Goal: Navigation & Orientation: Find specific page/section

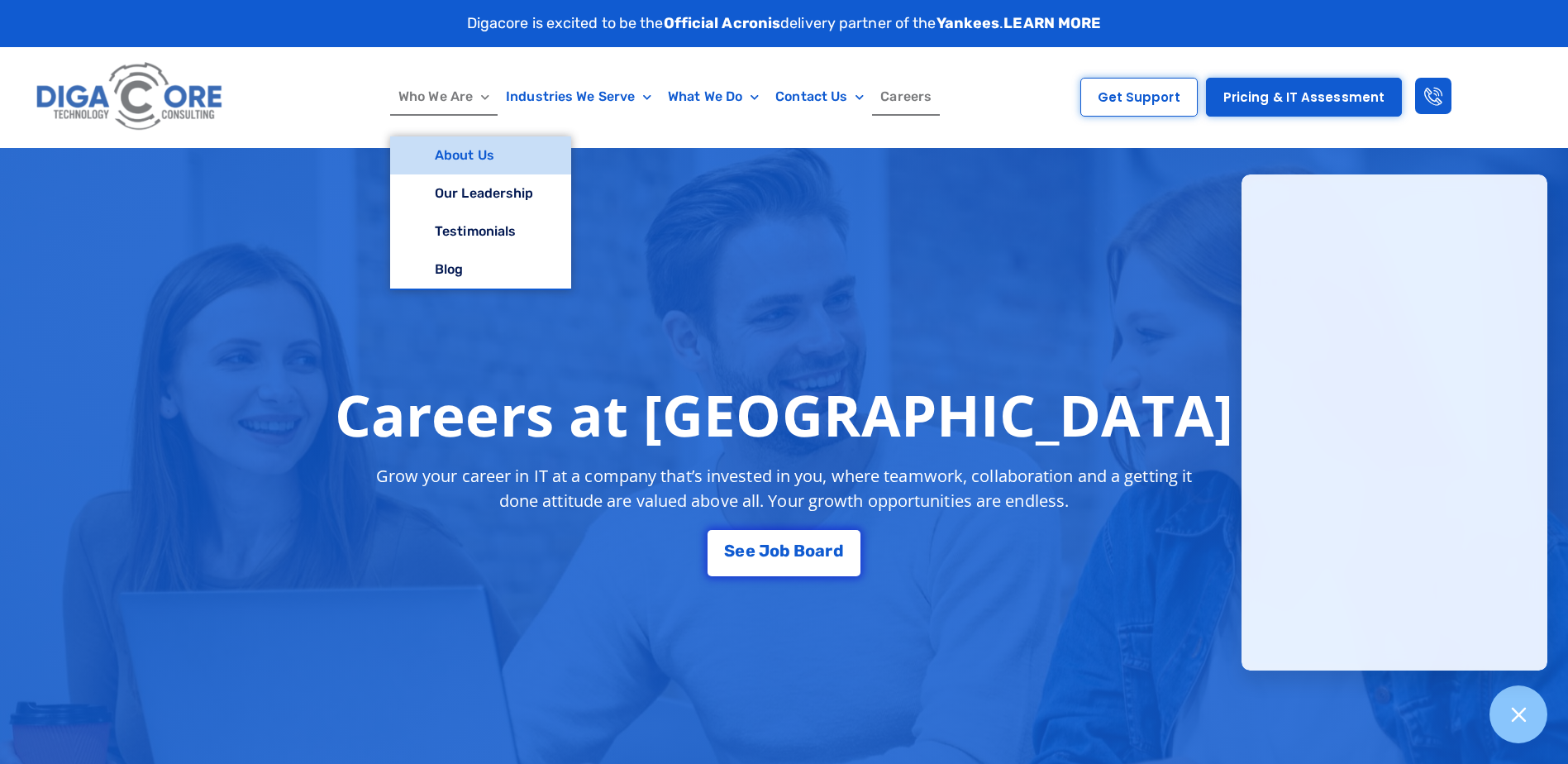
click at [482, 157] on link "About Us" at bounding box center [480, 155] width 181 height 38
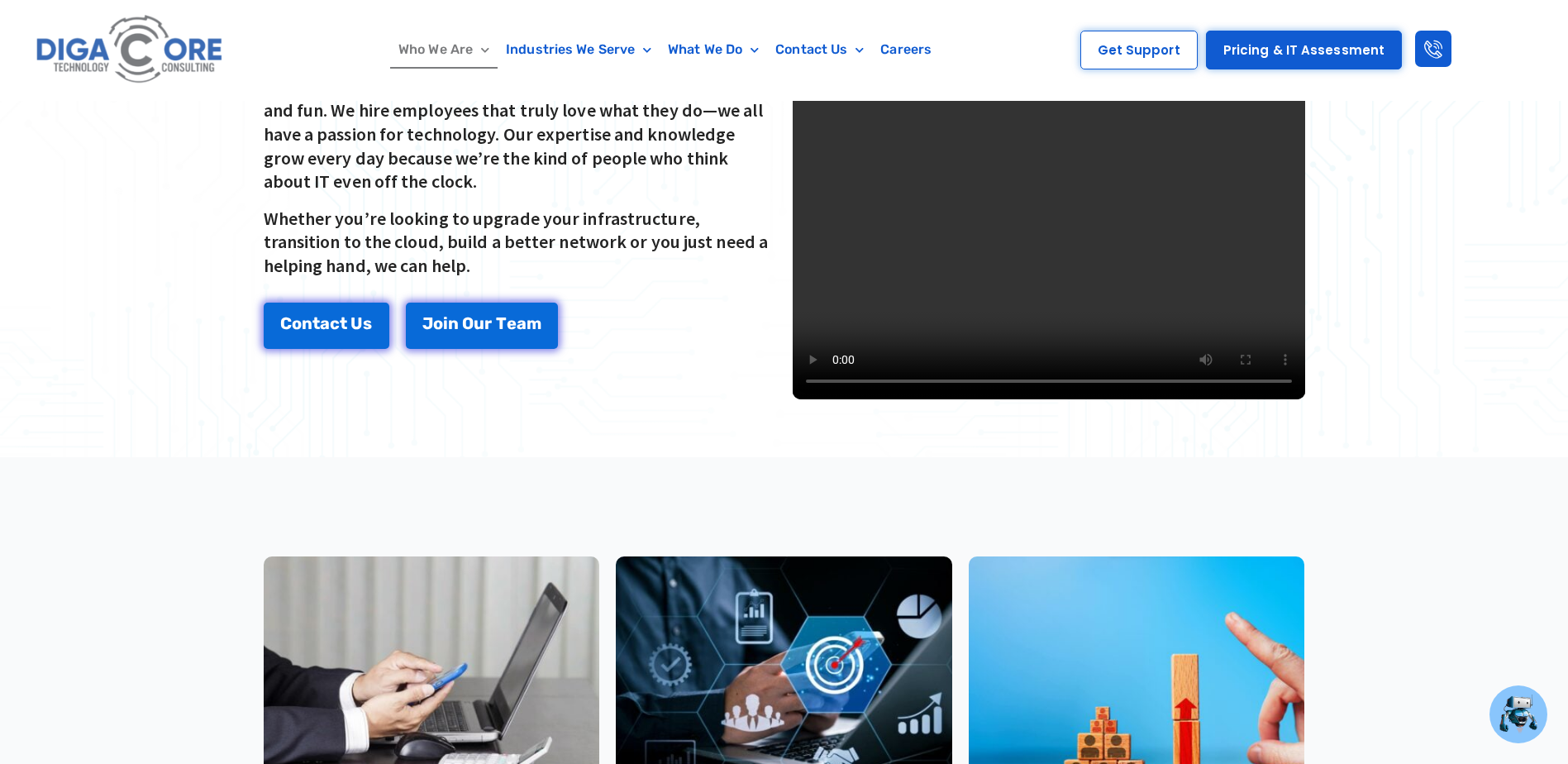
scroll to position [496, 0]
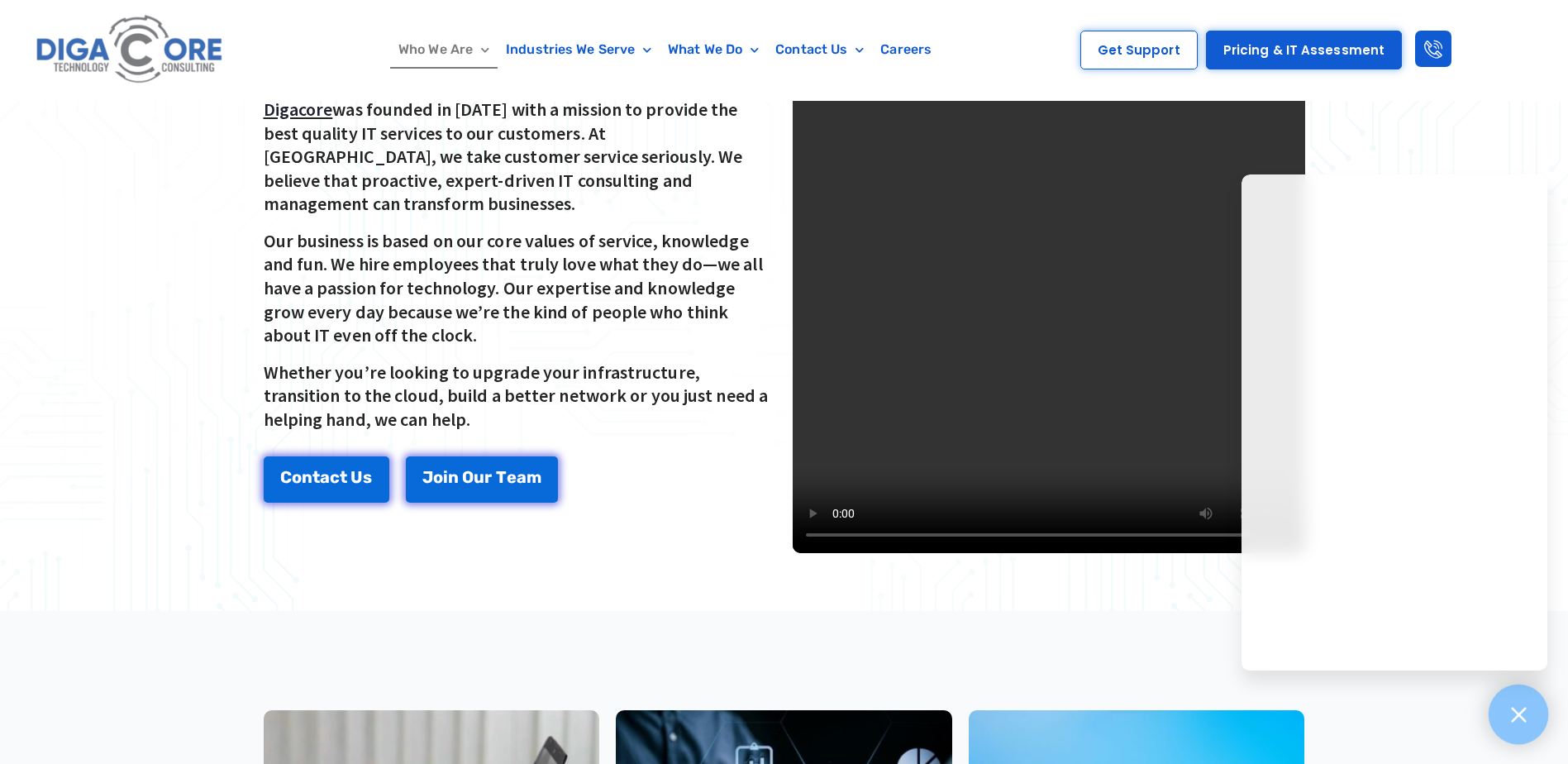
click at [1533, 711] on div at bounding box center [1519, 715] width 60 height 60
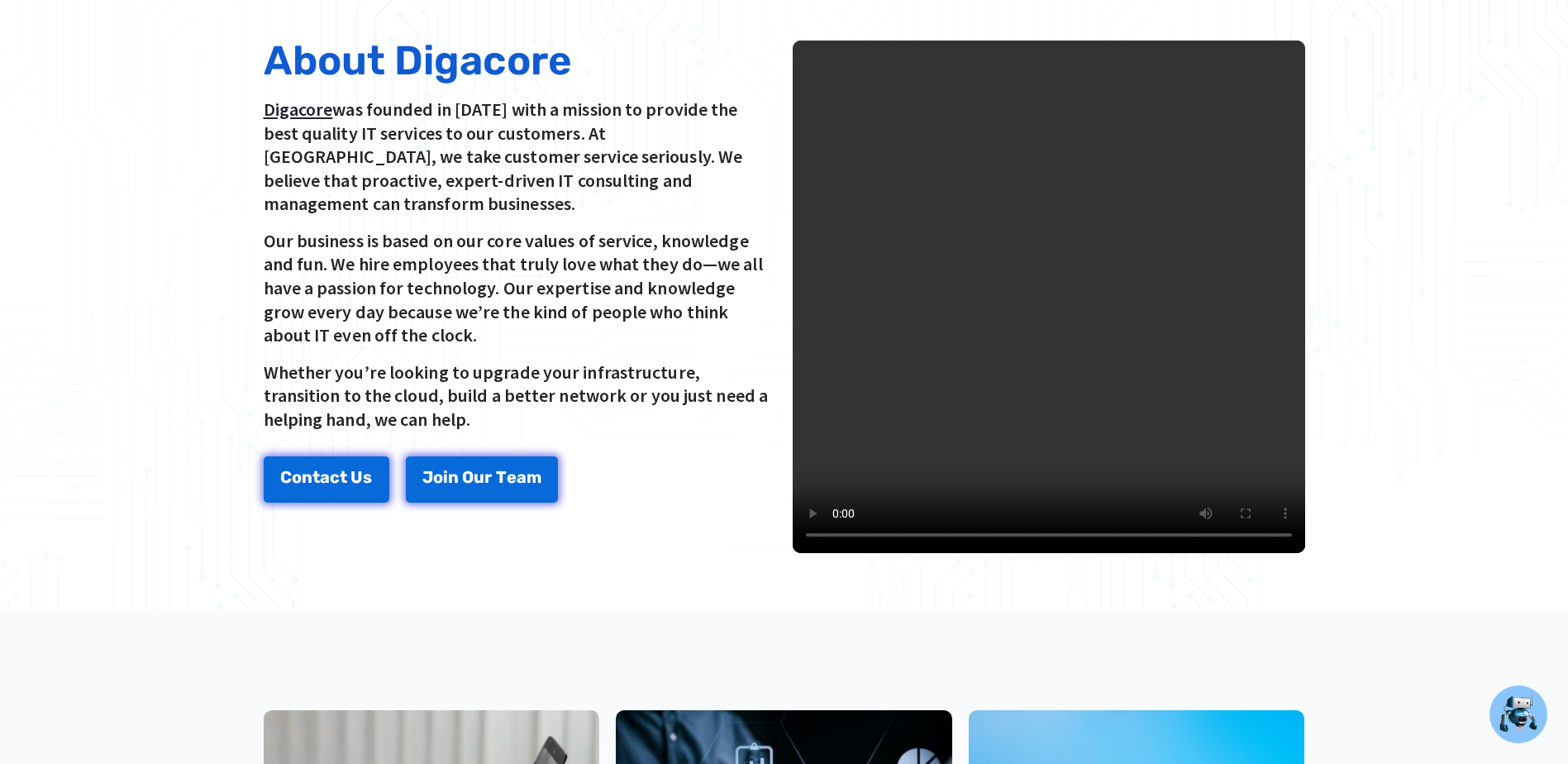
scroll to position [0, 0]
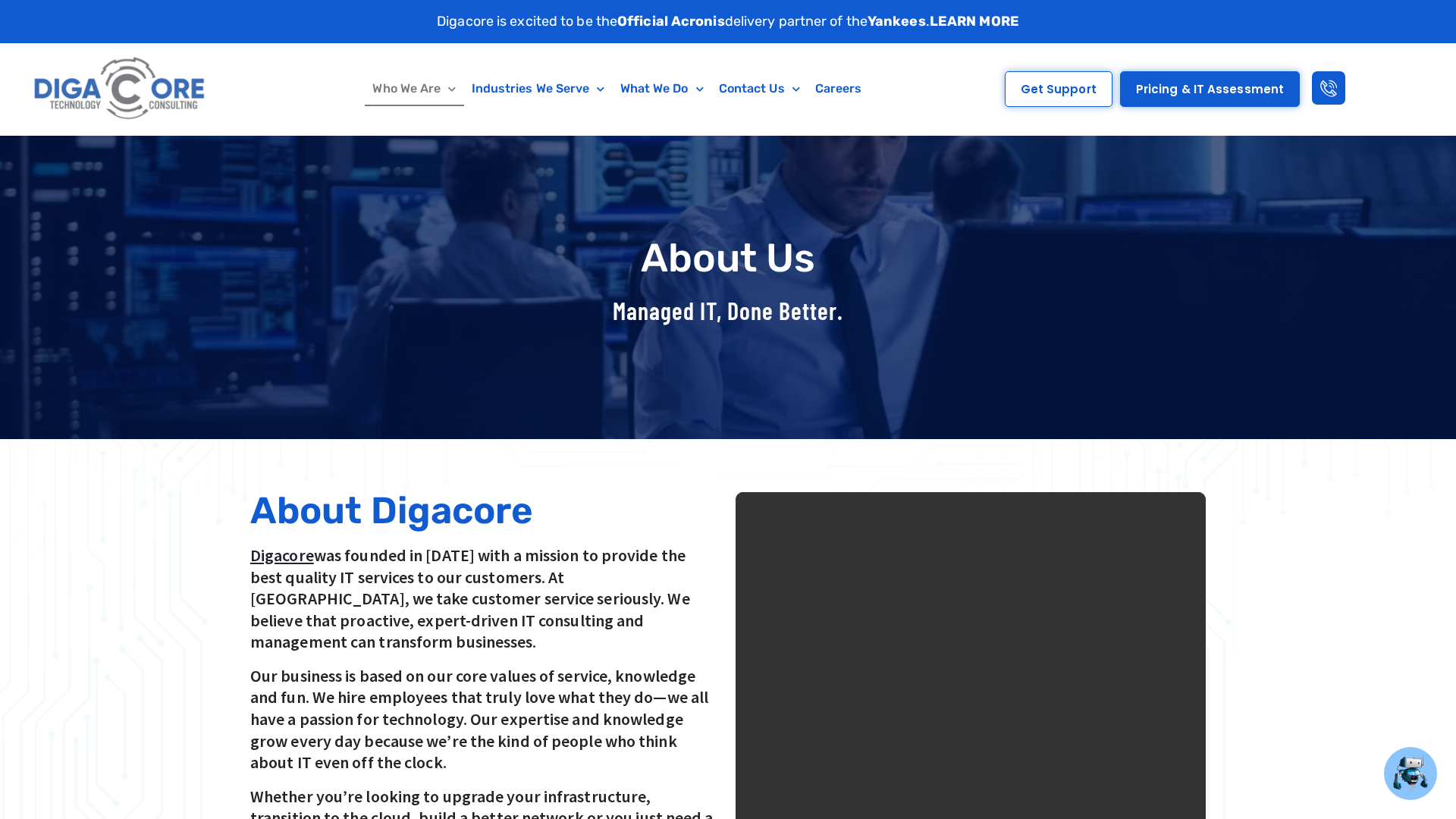
click at [735, 700] on video at bounding box center [970, 727] width 471 height 471
click at [735, 667] on video at bounding box center [970, 727] width 471 height 471
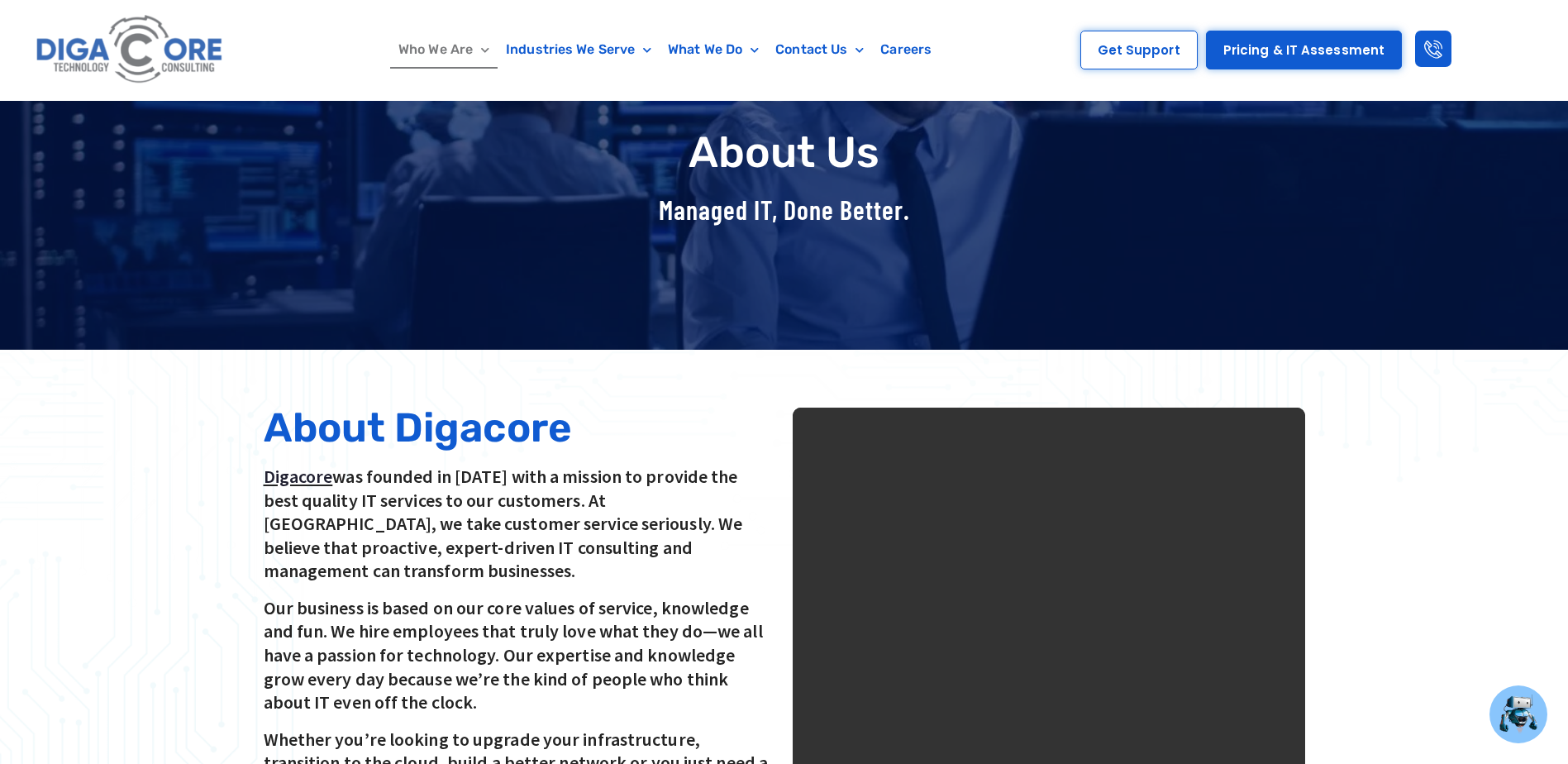
scroll to position [413, 0]
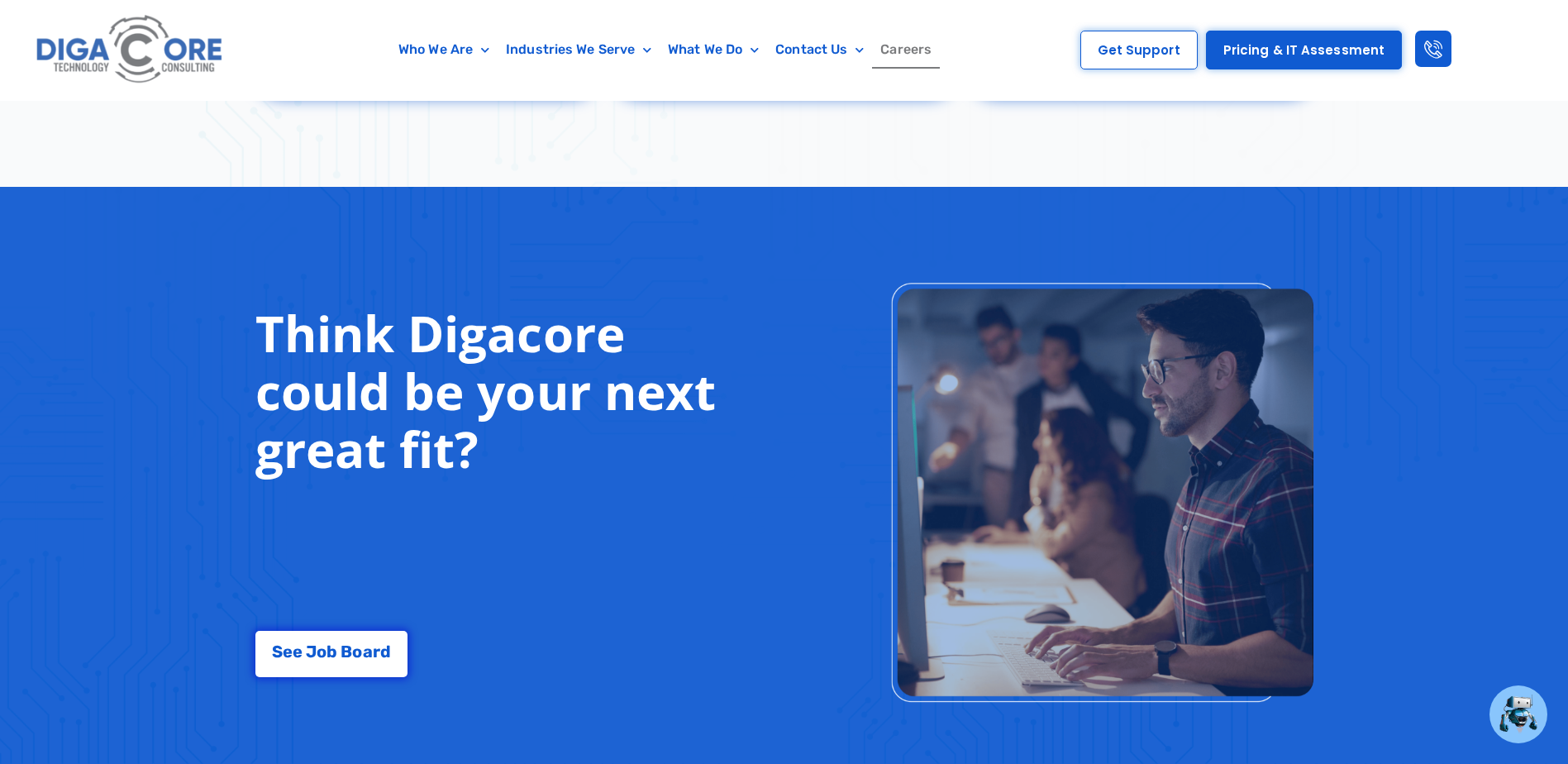
scroll to position [1157, 0]
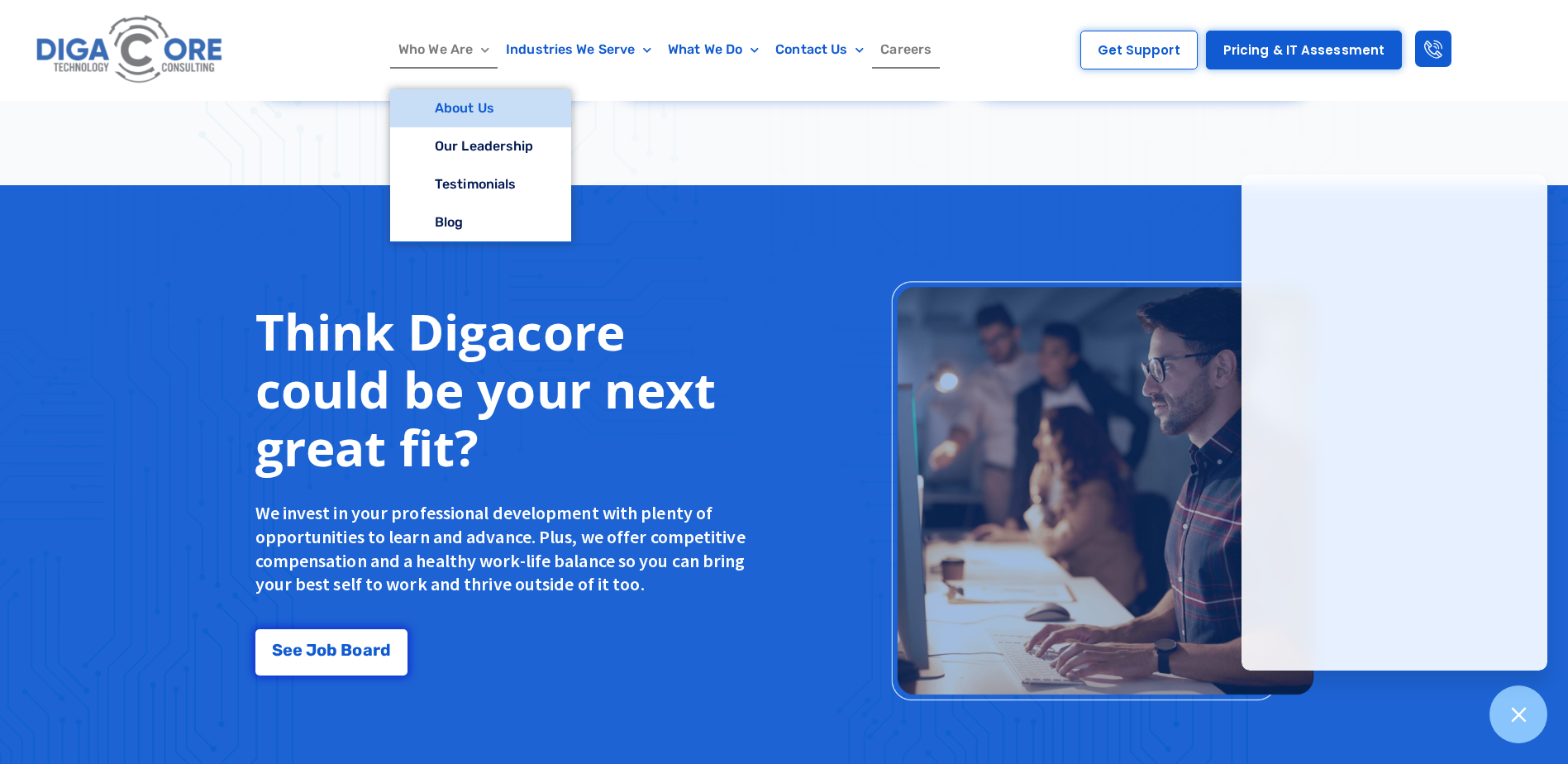
click at [483, 114] on link "About Us" at bounding box center [480, 108] width 181 height 38
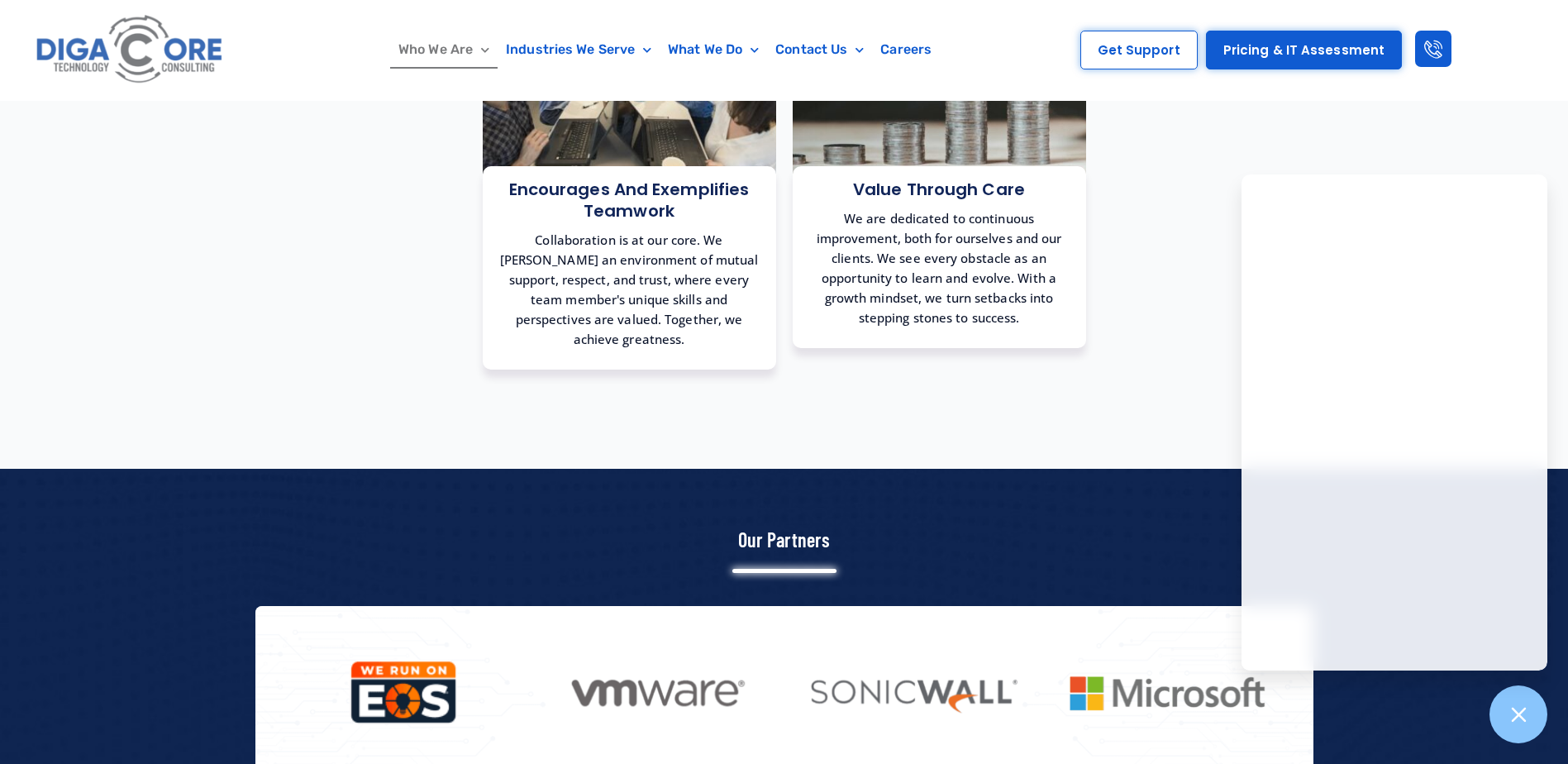
scroll to position [2116, 0]
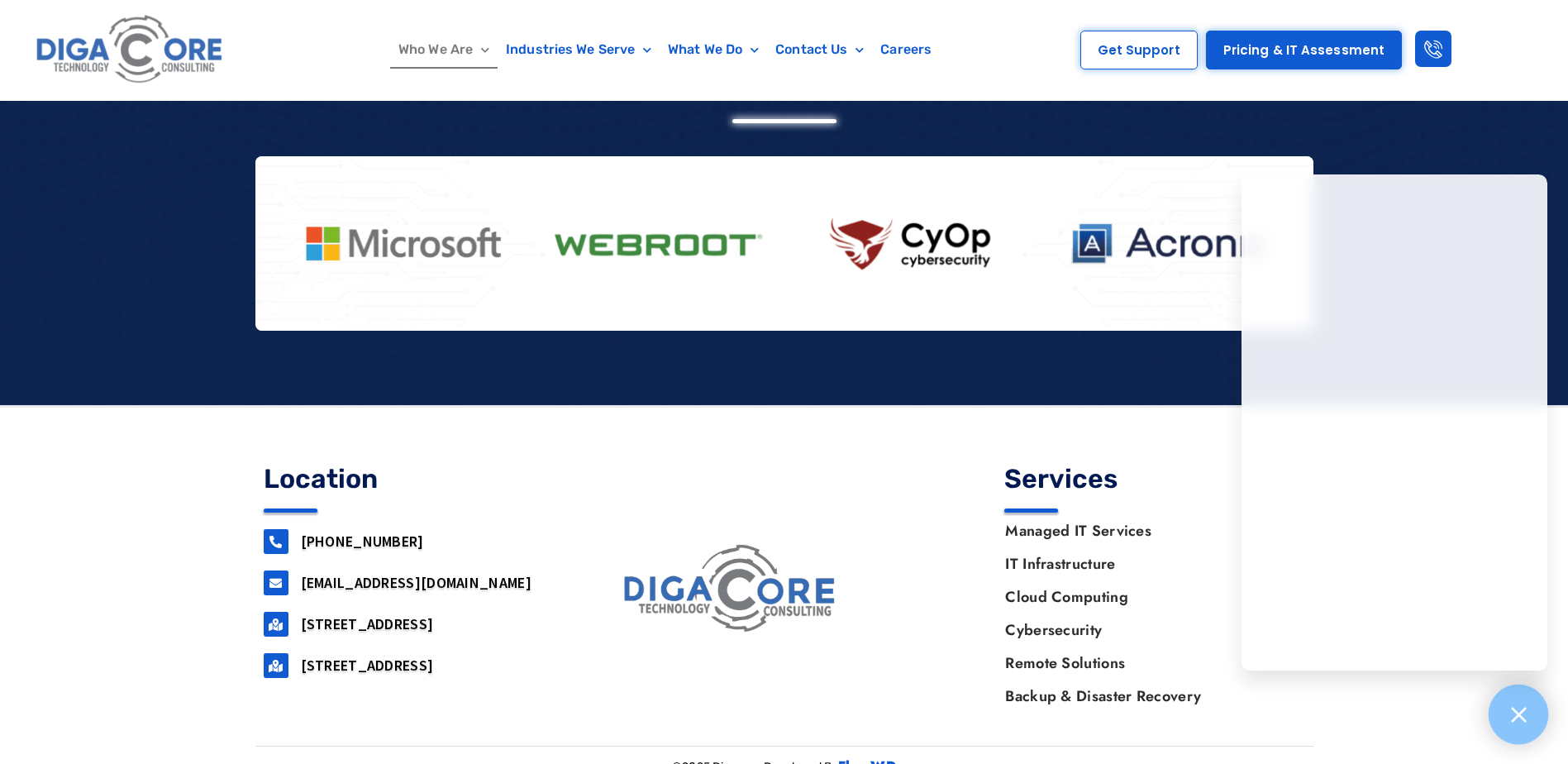
click at [1527, 720] on icon at bounding box center [1519, 715] width 22 height 22
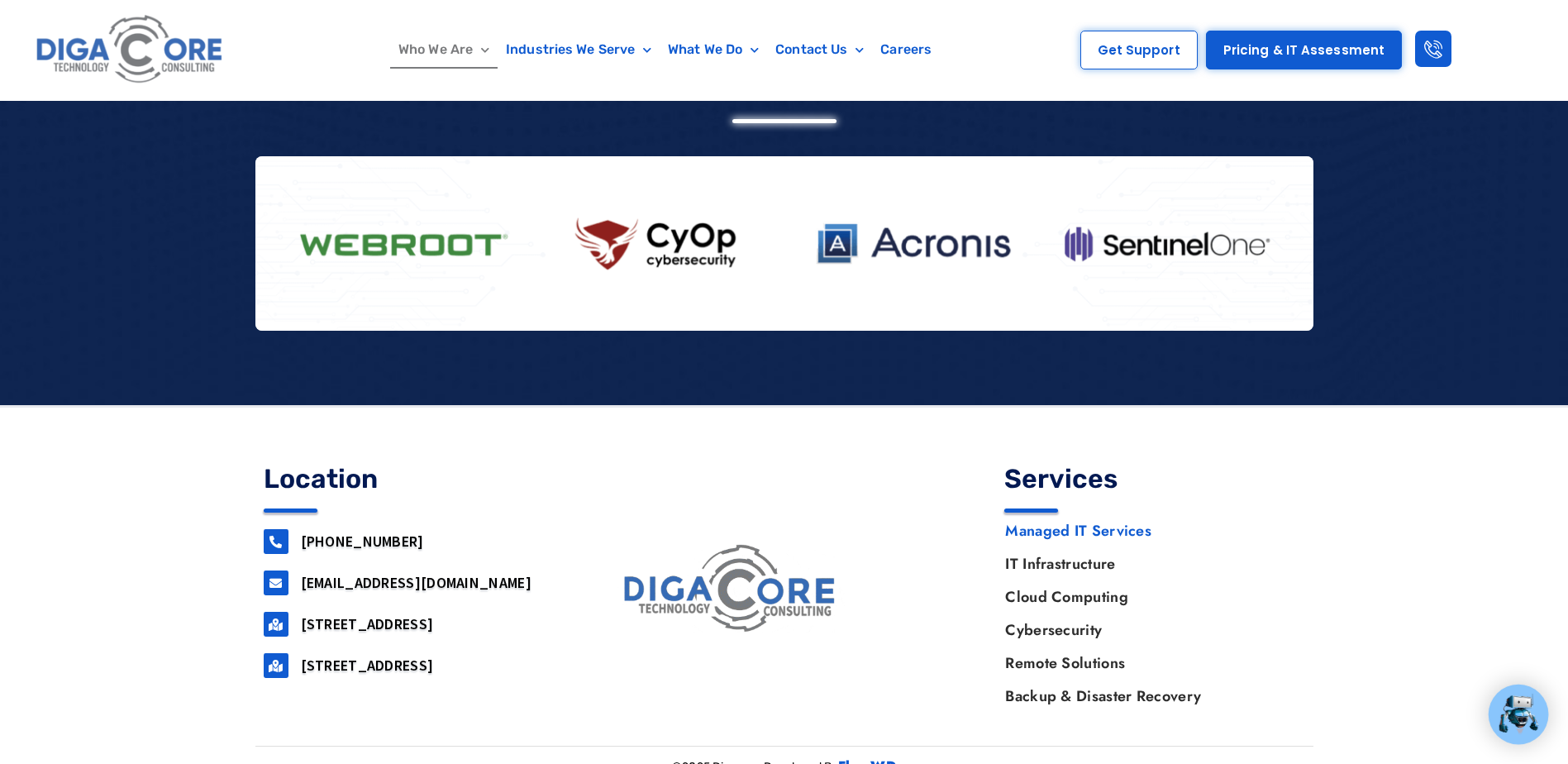
click at [1112, 514] on link "Managed IT Services" at bounding box center [1146, 530] width 316 height 33
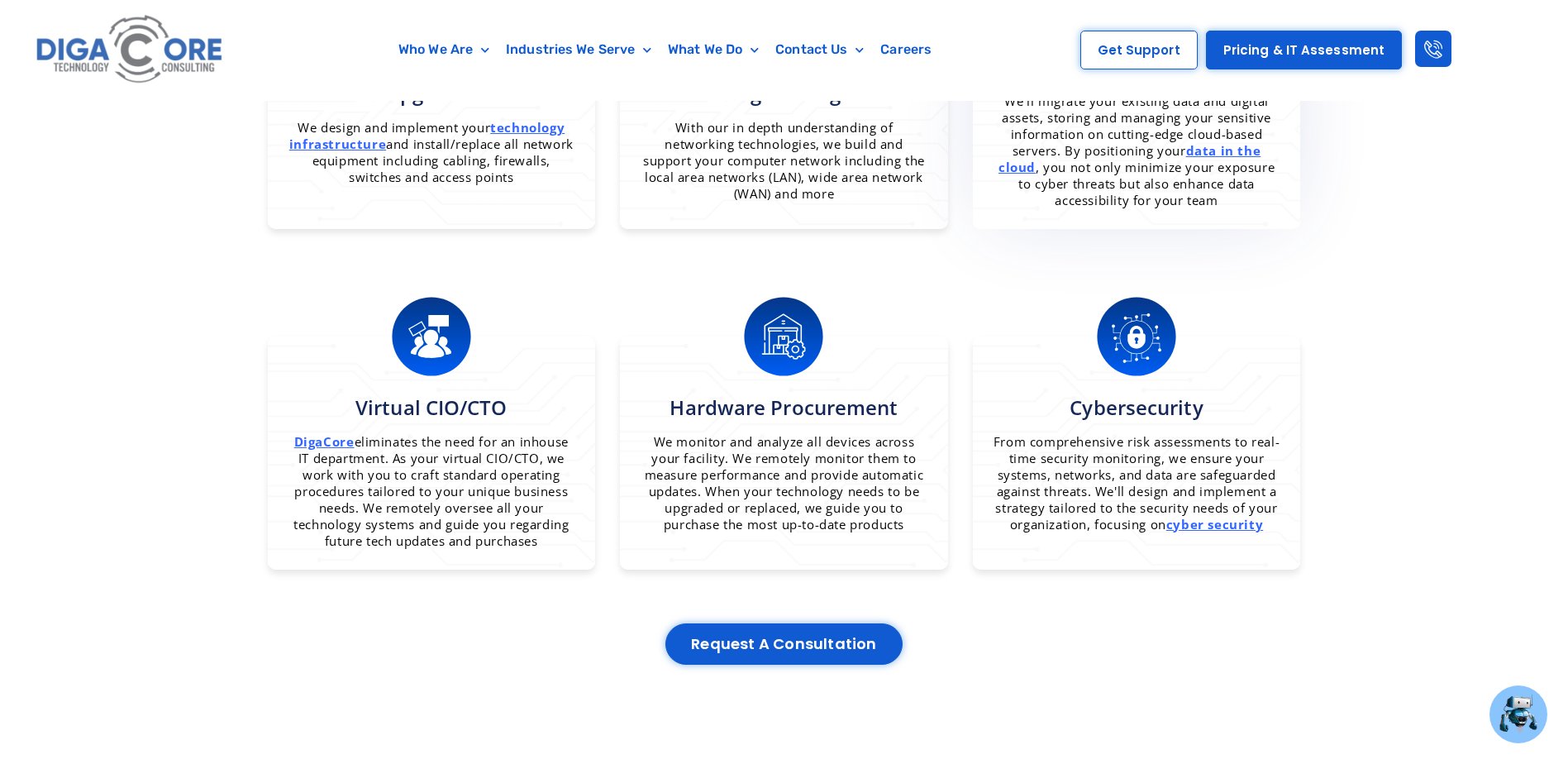
scroll to position [992, 0]
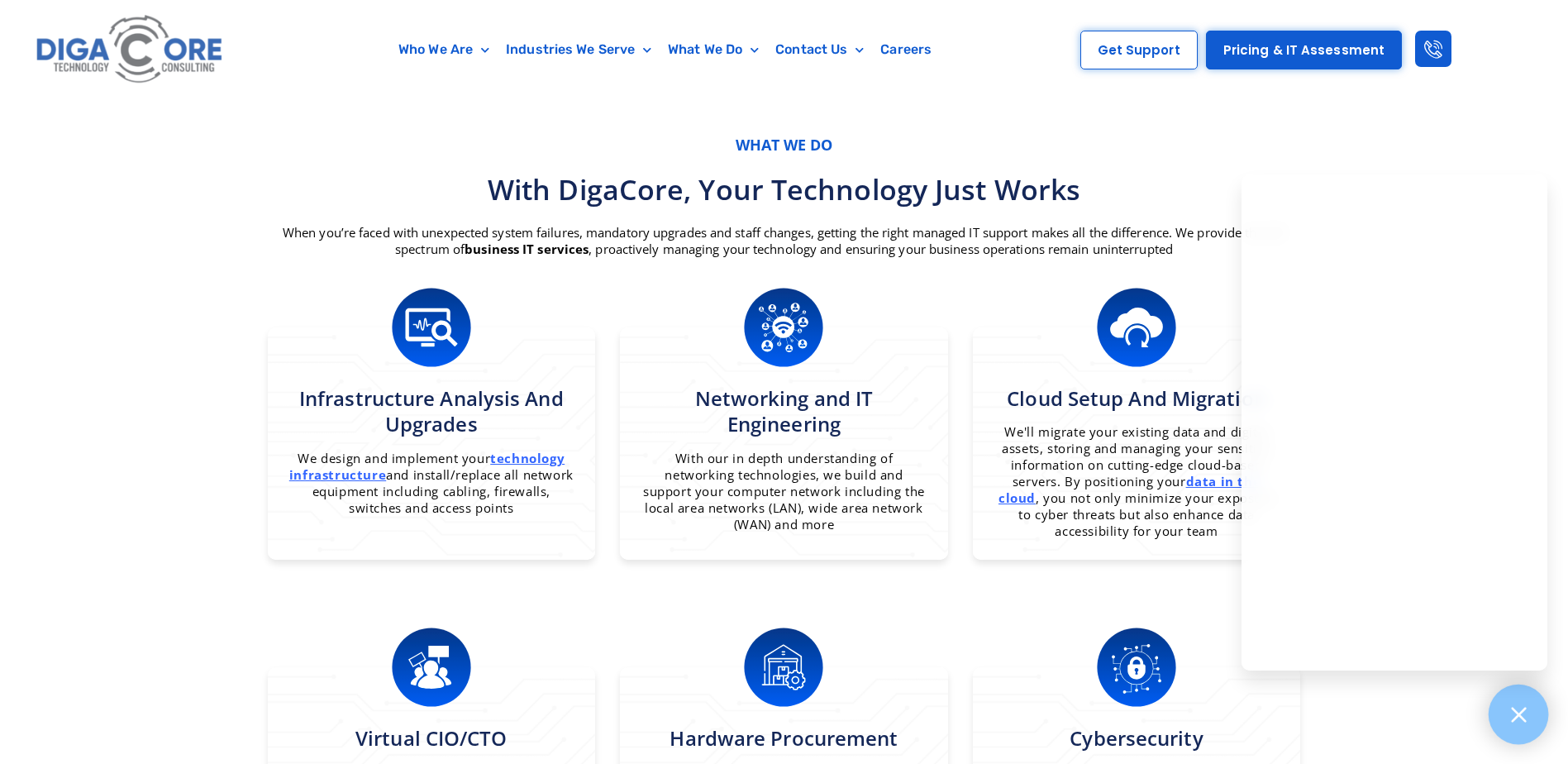
click at [1517, 701] on div at bounding box center [1519, 715] width 60 height 60
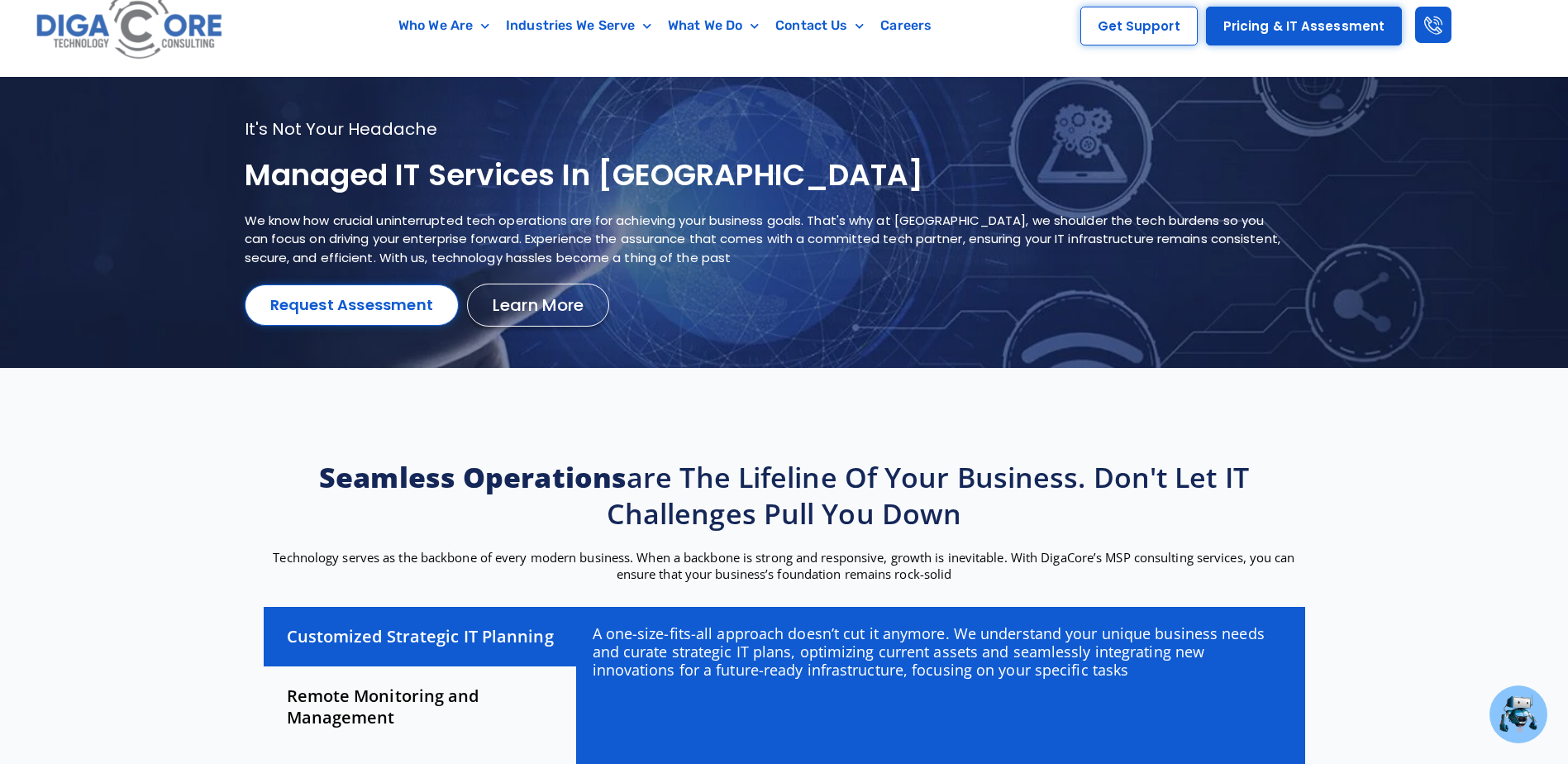
scroll to position [0, 0]
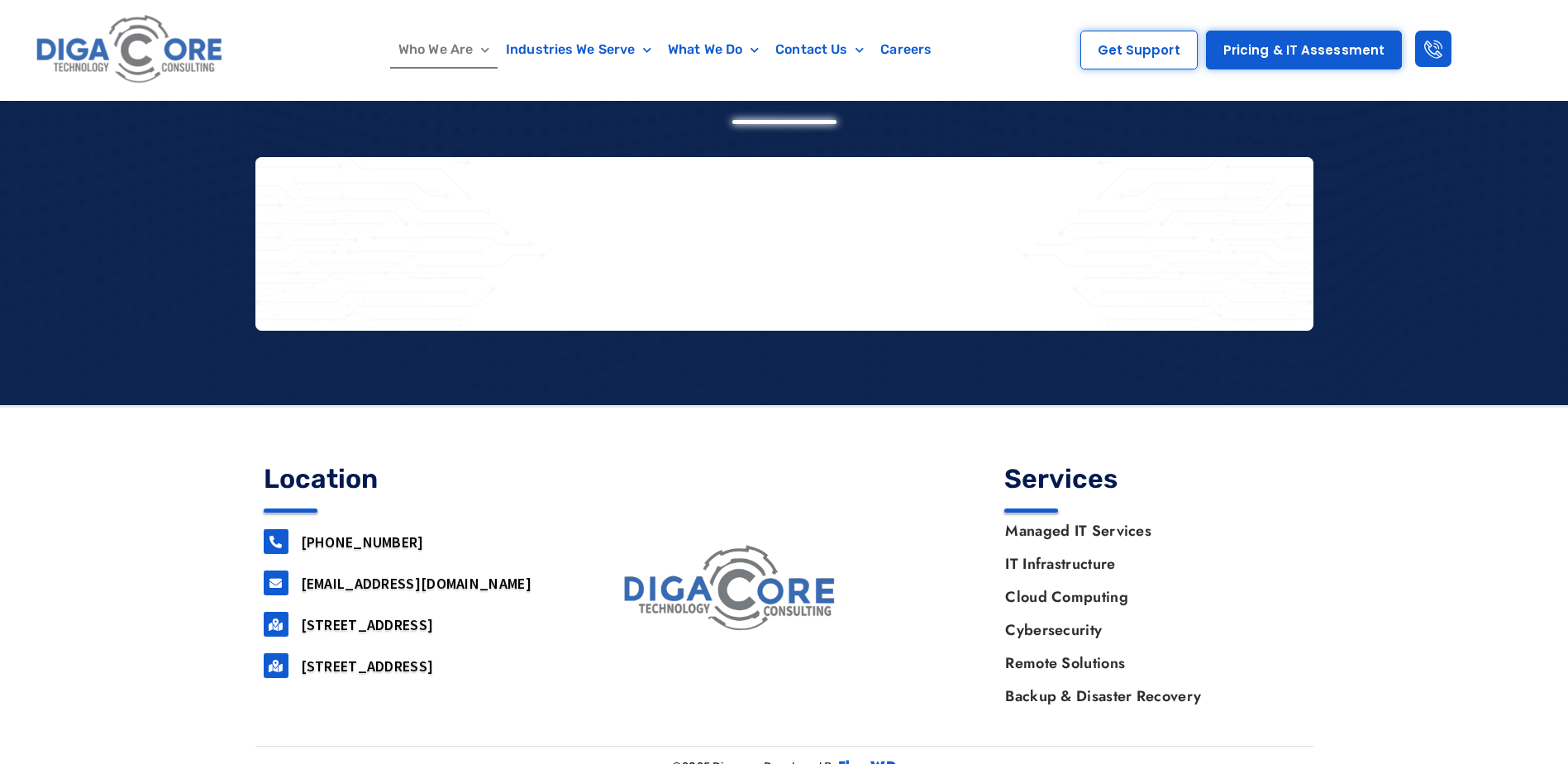
scroll to position [2116, 0]
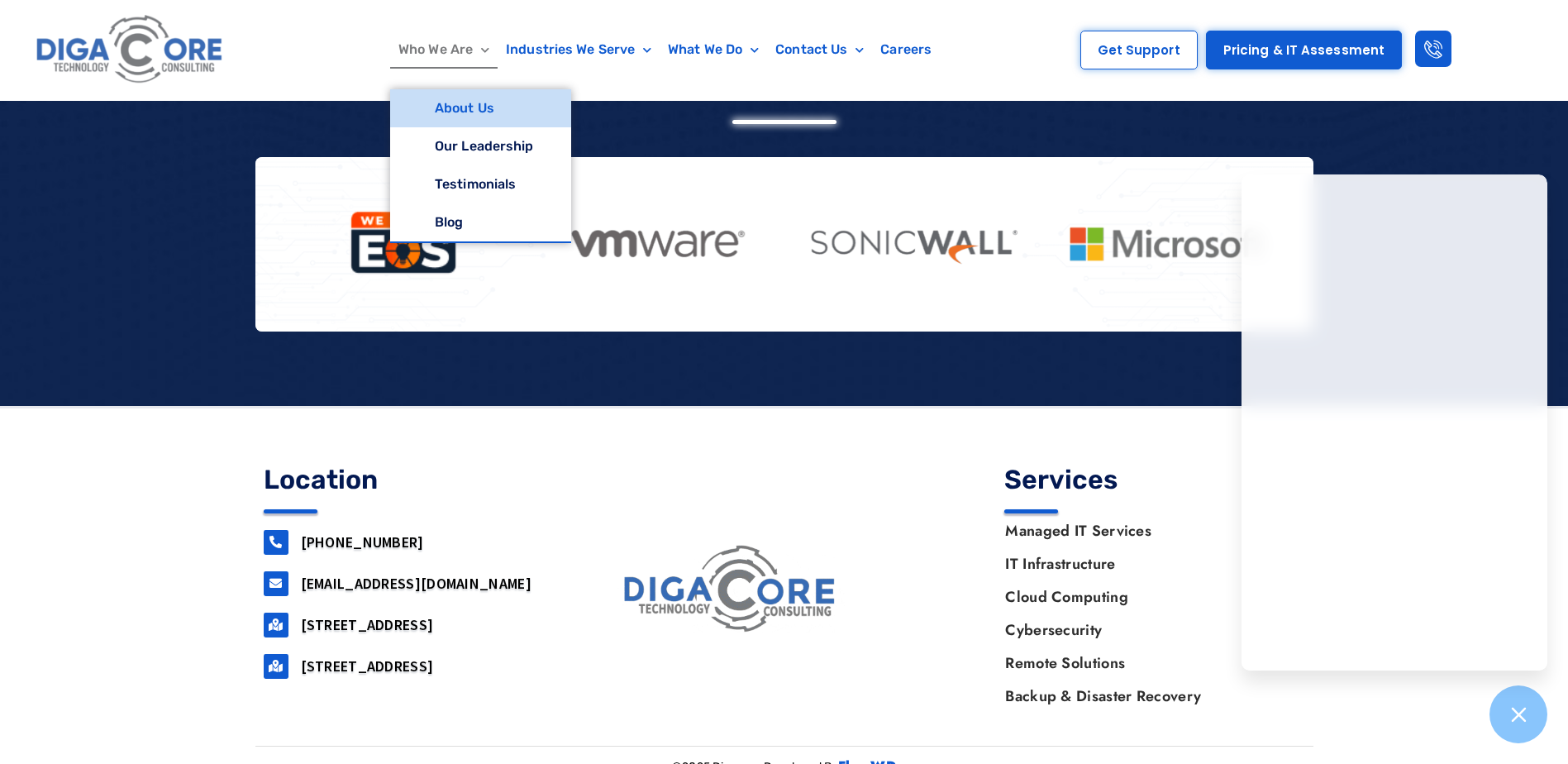
click at [479, 109] on link "About Us" at bounding box center [480, 108] width 181 height 38
